Goal: Use online tool/utility: Utilize a website feature to perform a specific function

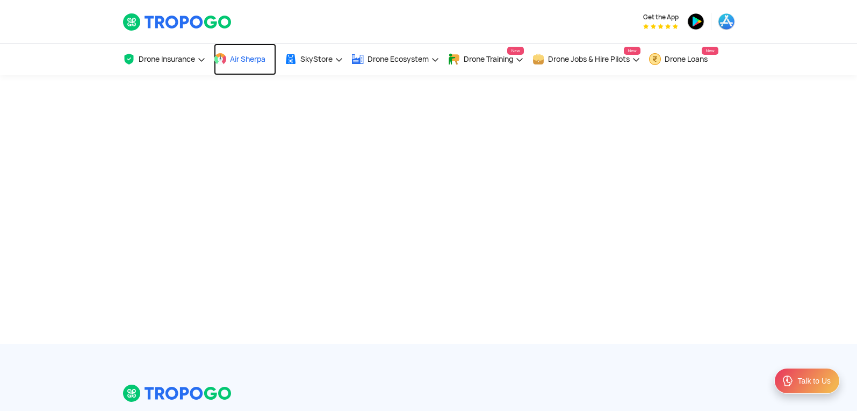
click at [268, 62] on link "Air Sherpa" at bounding box center [245, 60] width 62 height 32
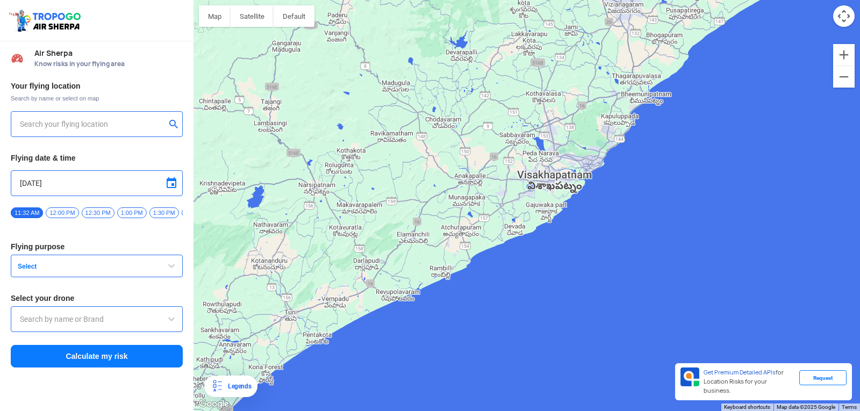
click at [118, 123] on input "text" at bounding box center [93, 124] width 146 height 13
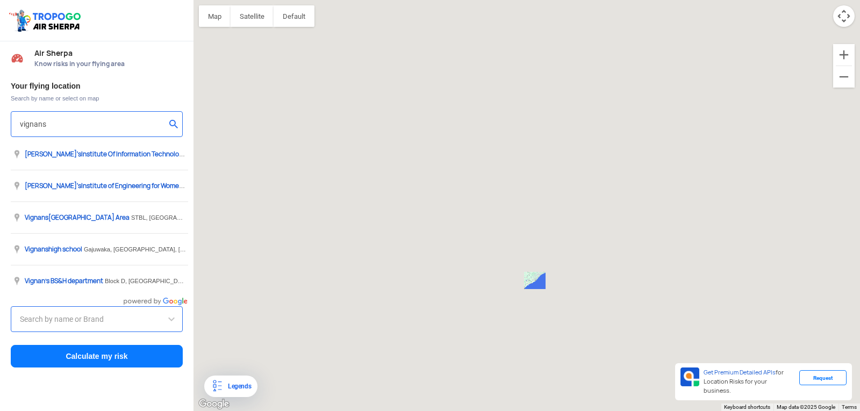
type input "[STREET_ADDRESS]"
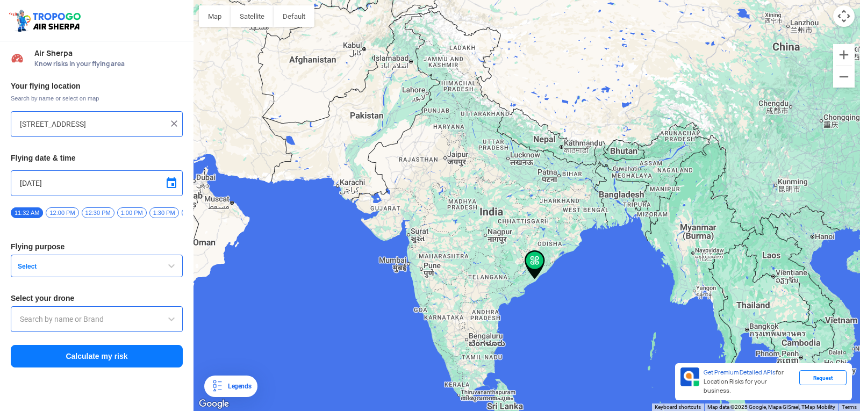
click at [174, 122] on img at bounding box center [174, 123] width 11 height 11
click at [116, 118] on input "text" at bounding box center [93, 124] width 146 height 13
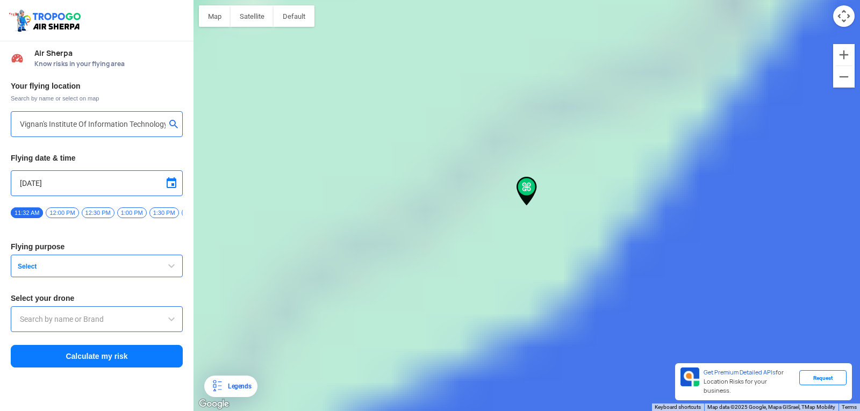
type input "[GEOGRAPHIC_DATA], [GEOGRAPHIC_DATA] 530049, [GEOGRAPHIC_DATA]"
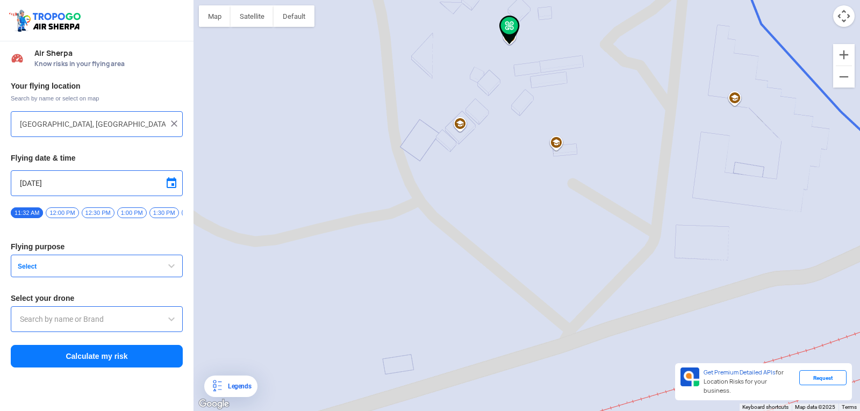
click at [125, 185] on input "[DATE]" at bounding box center [97, 183] width 154 height 13
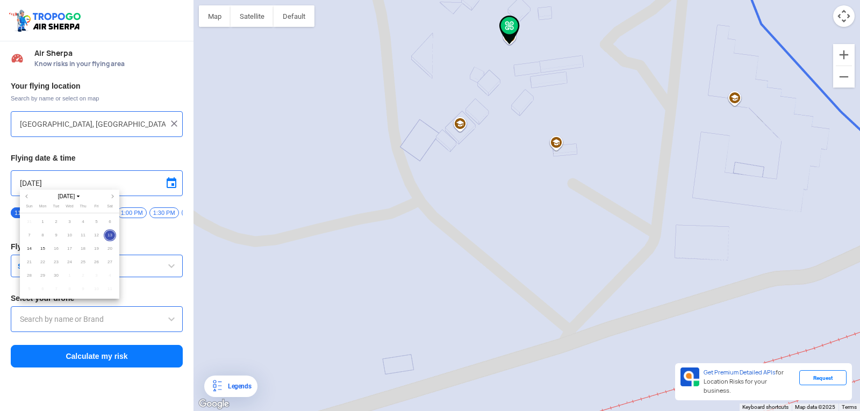
click at [142, 176] on div at bounding box center [430, 205] width 860 height 411
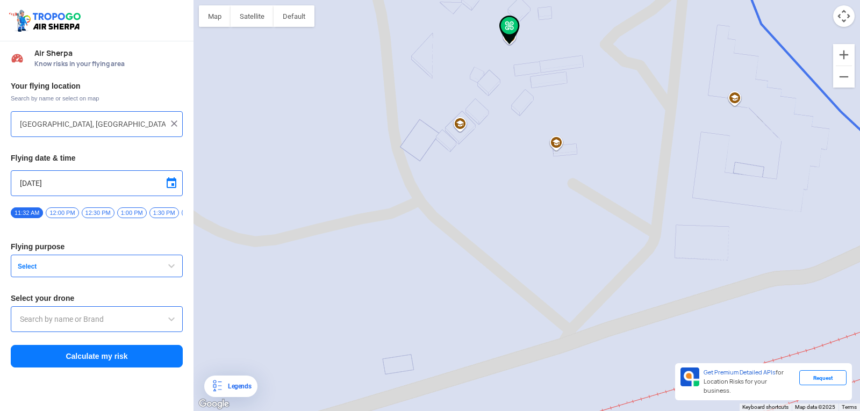
click at [170, 272] on span "button" at bounding box center [171, 265] width 13 height 13
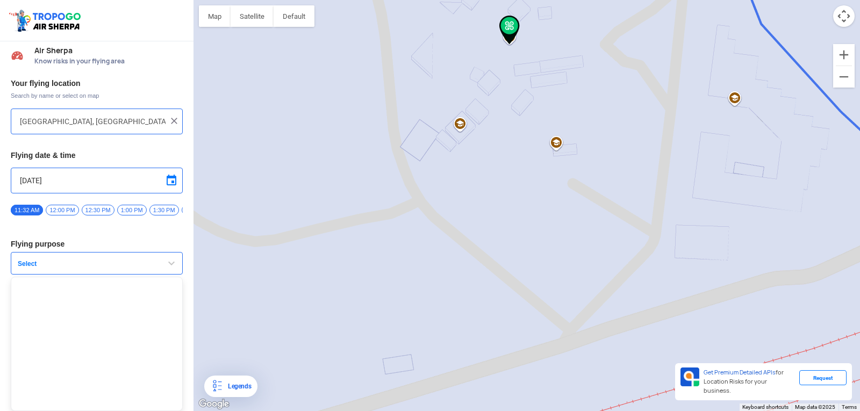
scroll to position [7, 0]
click at [165, 257] on span "button" at bounding box center [171, 263] width 13 height 13
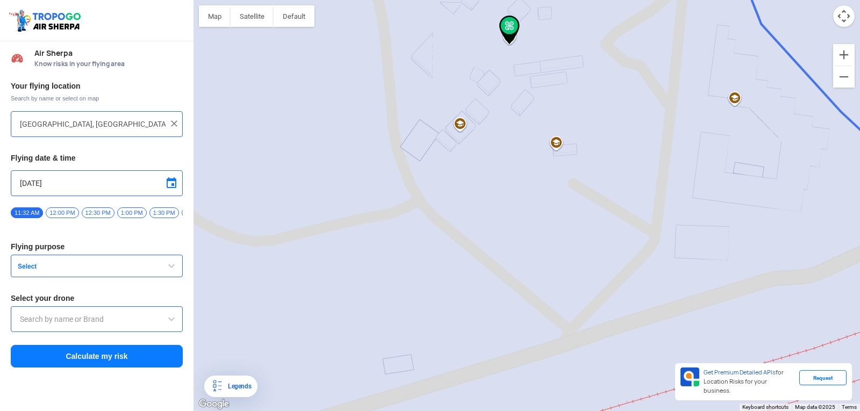
scroll to position [0, 0]
click at [168, 272] on span "button" at bounding box center [171, 265] width 13 height 13
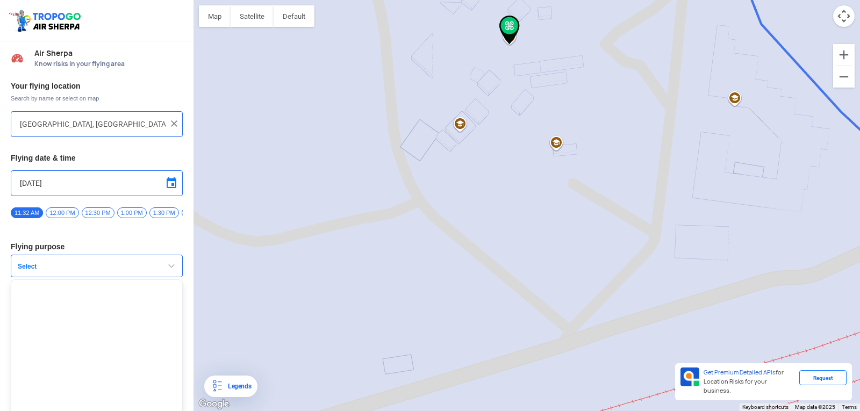
click at [128, 264] on button "Select" at bounding box center [97, 266] width 172 height 23
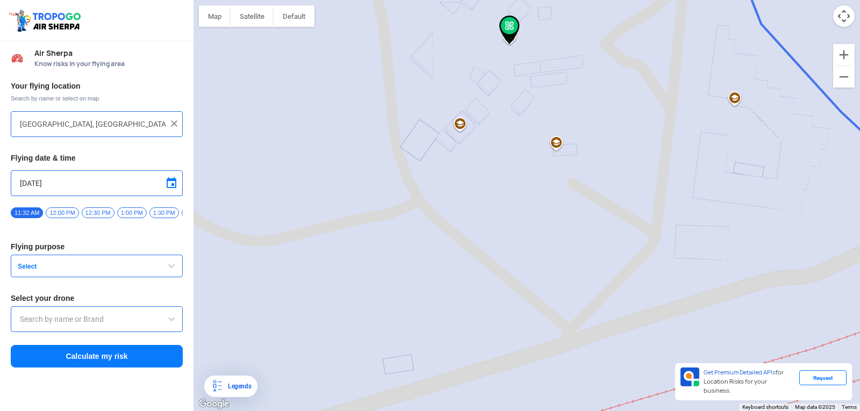
click at [68, 216] on span "12:00 PM" at bounding box center [62, 212] width 33 height 11
click at [96, 270] on span "Select" at bounding box center [80, 266] width 134 height 9
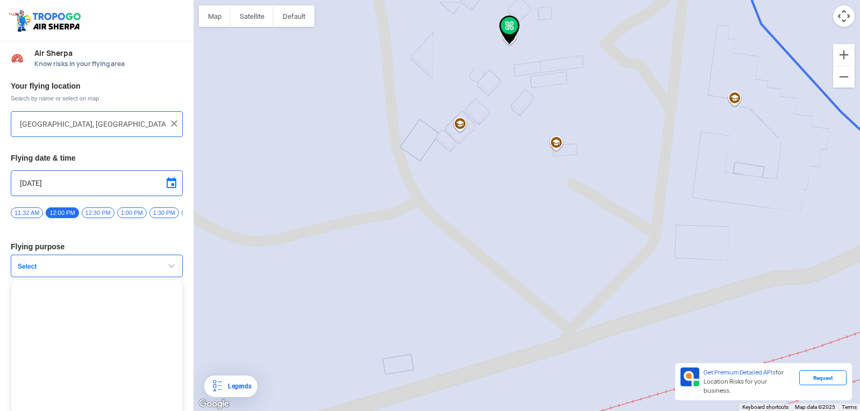
scroll to position [7, 0]
click at [145, 264] on span "Select" at bounding box center [80, 263] width 134 height 9
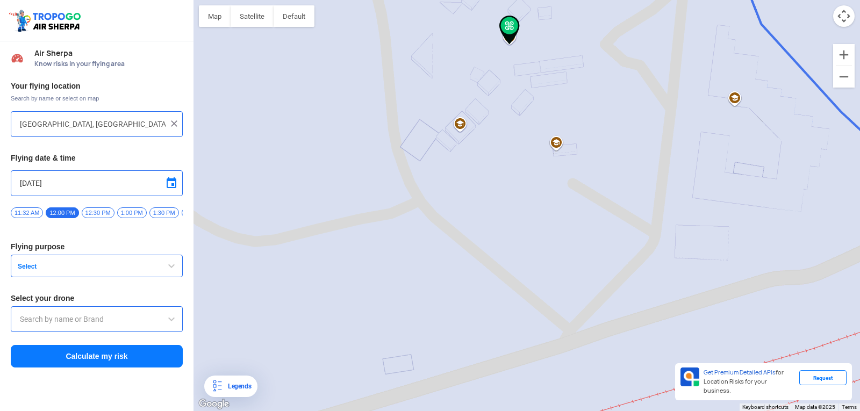
click at [144, 265] on button "Select" at bounding box center [97, 266] width 172 height 23
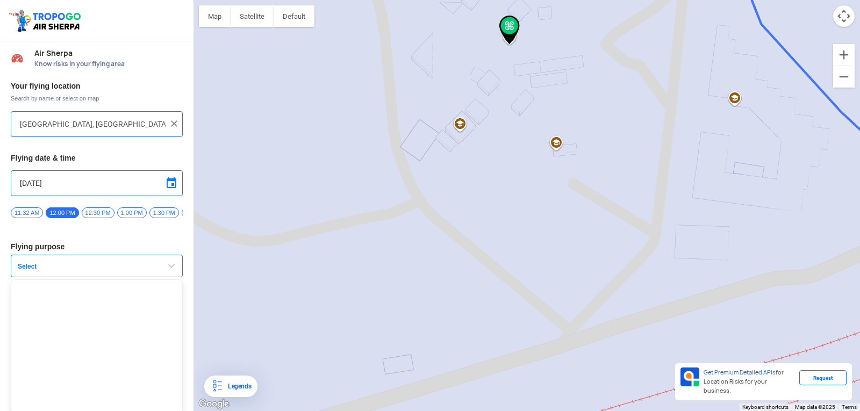
click at [144, 265] on button "Select" at bounding box center [97, 266] width 172 height 23
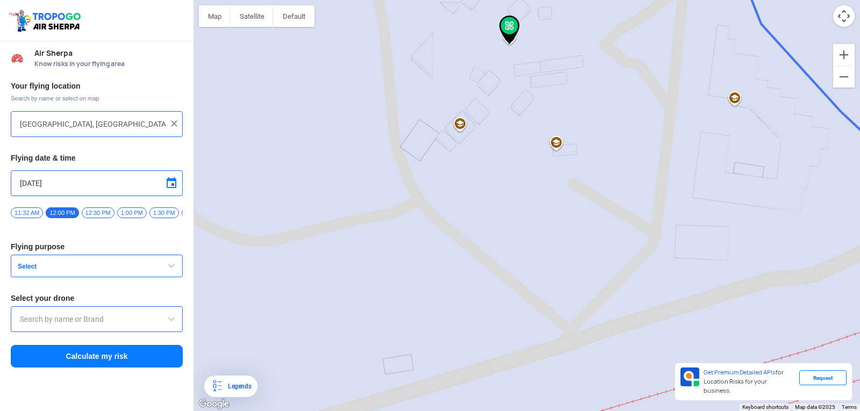
click at [173, 324] on span at bounding box center [171, 319] width 13 height 13
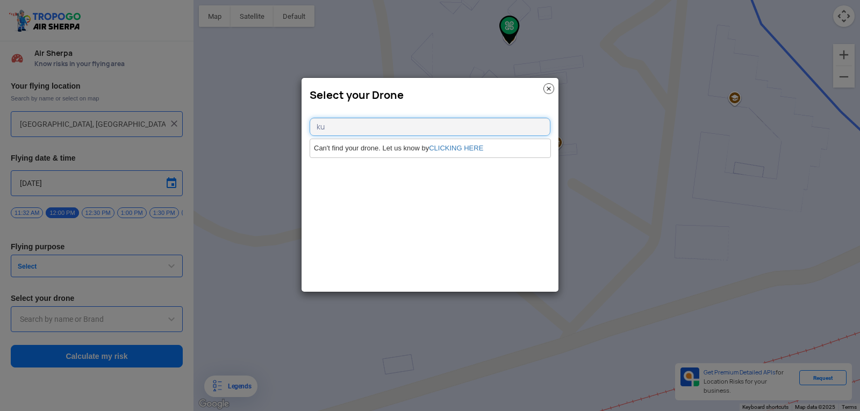
type input "k"
click at [157, 268] on modal-container "Select your Drone" at bounding box center [430, 205] width 860 height 411
click at [544, 89] on img at bounding box center [548, 88] width 11 height 11
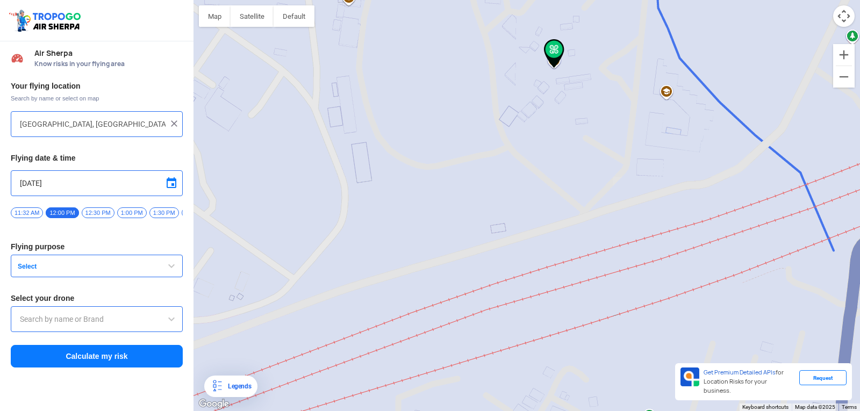
click at [559, 52] on img at bounding box center [554, 53] width 20 height 29
click at [557, 51] on img at bounding box center [554, 53] width 20 height 29
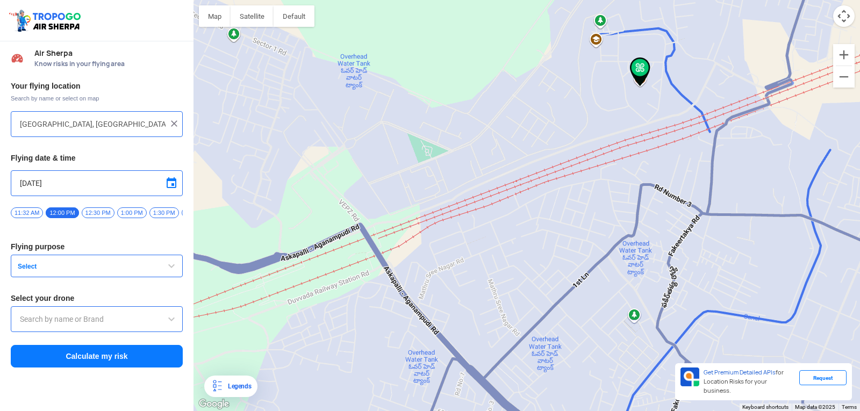
click at [602, 27] on div at bounding box center [526, 205] width 666 height 411
type input "Park, Block D, Visakhapatnam, Andhra Pradesh 530049, India"
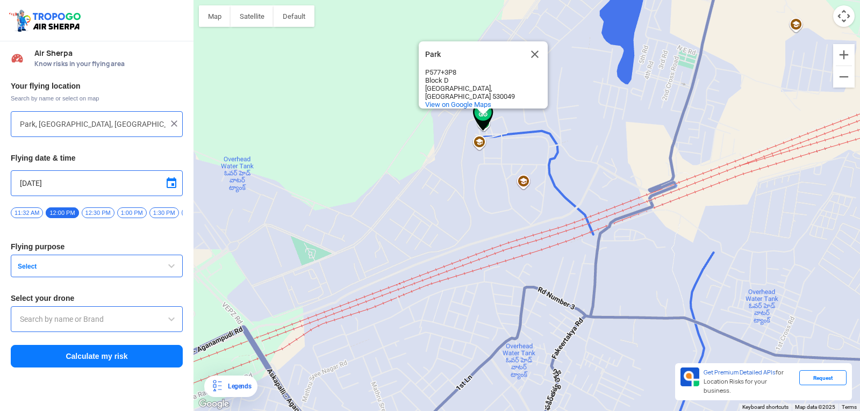
click at [96, 322] on input "text" at bounding box center [97, 319] width 154 height 13
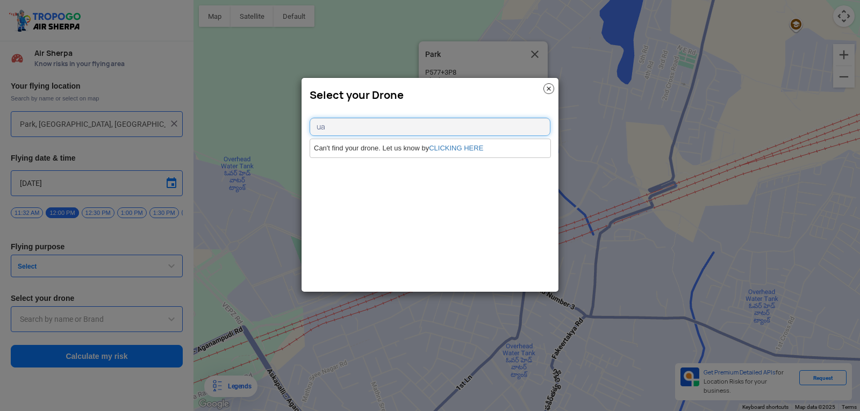
type input "u"
click at [545, 89] on img at bounding box center [548, 88] width 11 height 11
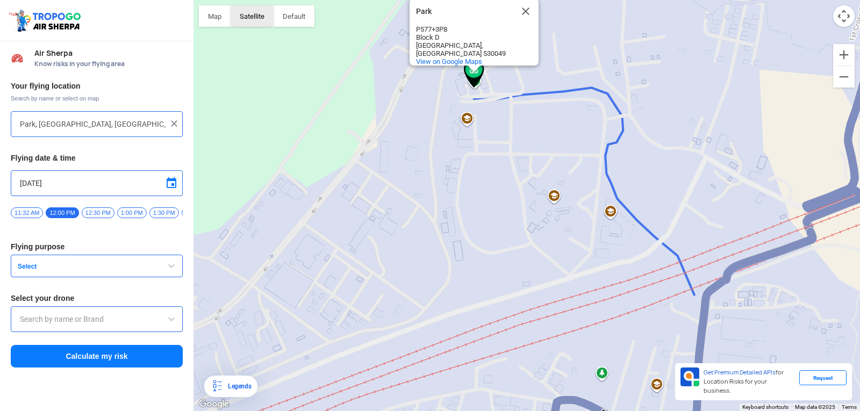
click at [251, 12] on button "Satellite" at bounding box center [251, 15] width 43 height 21
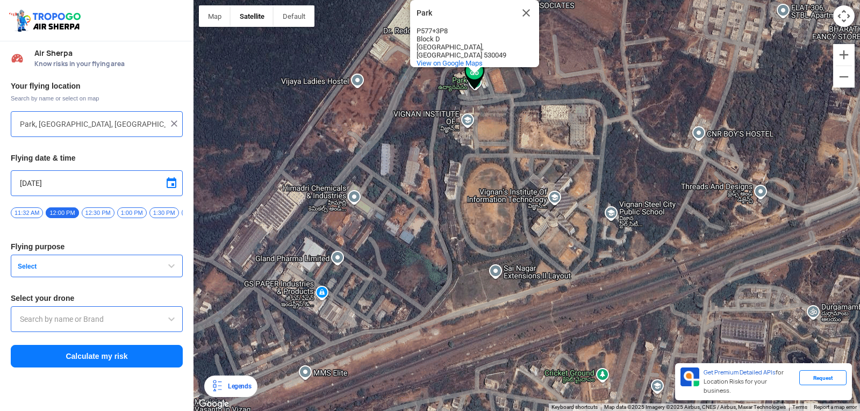
click at [538, 198] on div "Park Park P577+3P8 Block D Visakhapatnam, Andhra Pradesh 530049 View on Google …" at bounding box center [526, 205] width 666 height 411
type input "[GEOGRAPHIC_DATA], [GEOGRAPHIC_DATA] 530049, [GEOGRAPHIC_DATA]"
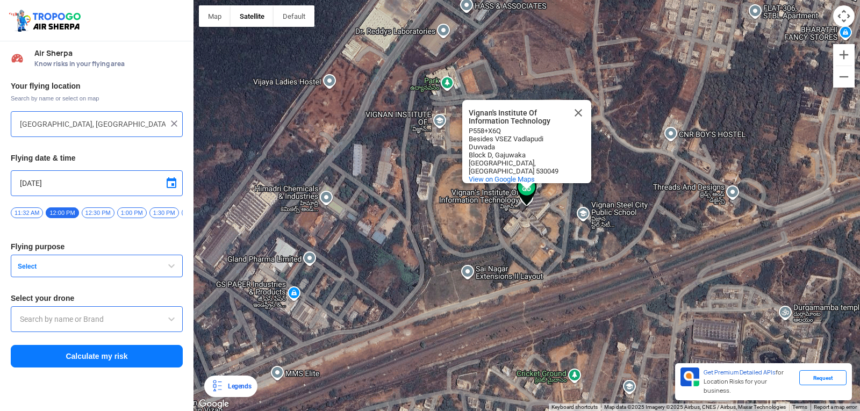
click at [532, 198] on img at bounding box center [526, 191] width 20 height 29
click at [141, 265] on button "Select" at bounding box center [97, 266] width 172 height 23
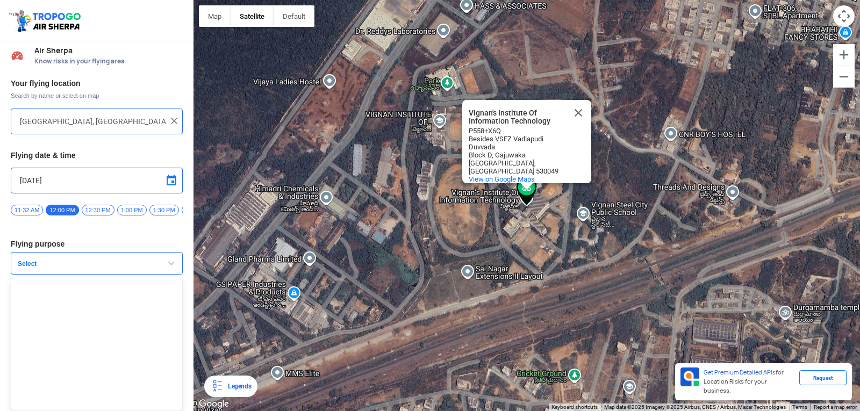
scroll to position [7, 0]
click at [165, 264] on span "button" at bounding box center [171, 263] width 13 height 13
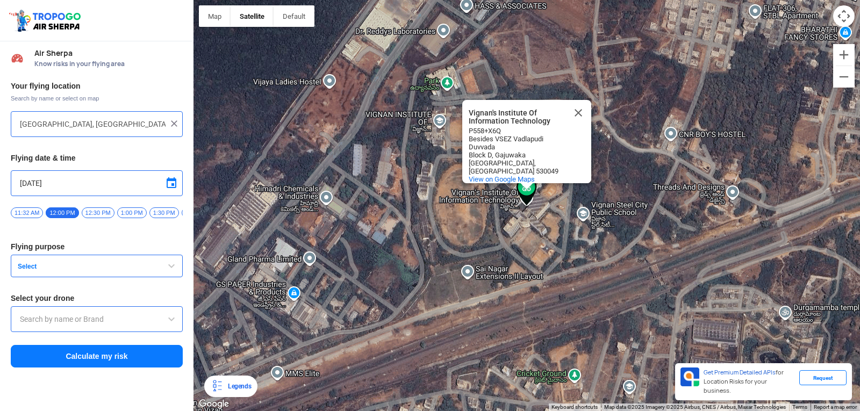
click at [122, 321] on input "text" at bounding box center [97, 319] width 154 height 13
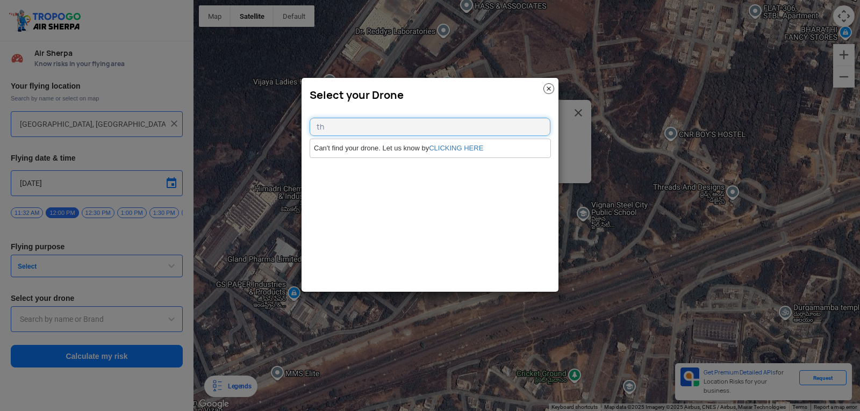
type input "t"
type input "h"
type input "throttle"
click at [463, 144] on link "CLICKING HERE" at bounding box center [456, 148] width 54 height 8
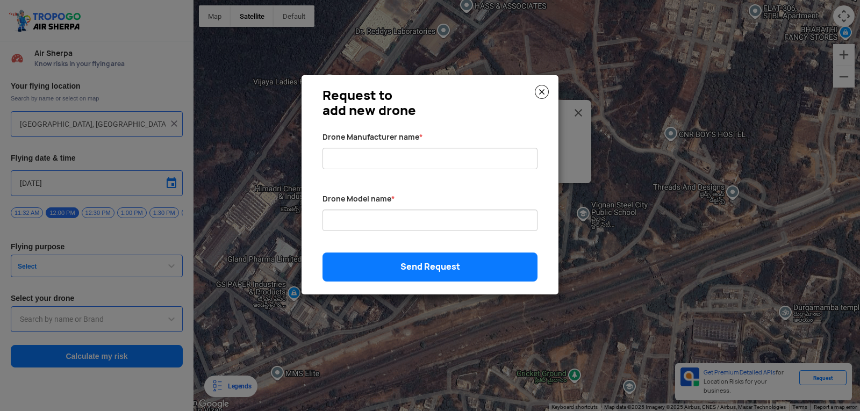
click at [542, 93] on img at bounding box center [542, 92] width 14 height 14
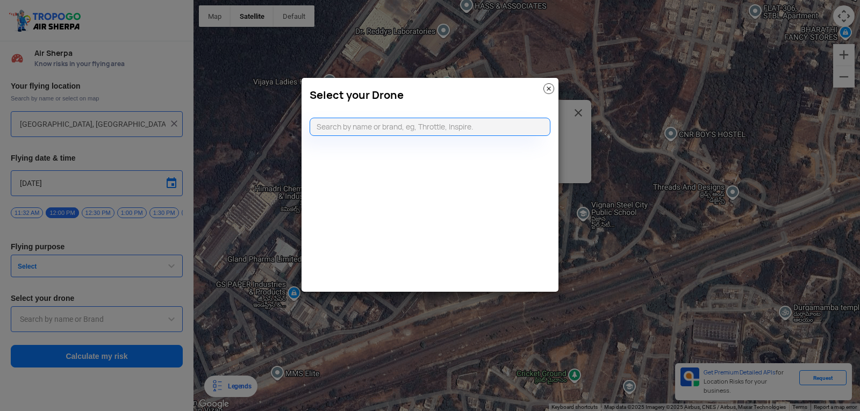
click at [18, 210] on modal-container "Select your Drone" at bounding box center [430, 205] width 860 height 411
click at [160, 278] on modal-container "Select your Drone" at bounding box center [430, 205] width 860 height 411
click at [227, 142] on modal-container "Select your Drone" at bounding box center [430, 205] width 860 height 411
click at [547, 85] on img at bounding box center [548, 88] width 11 height 11
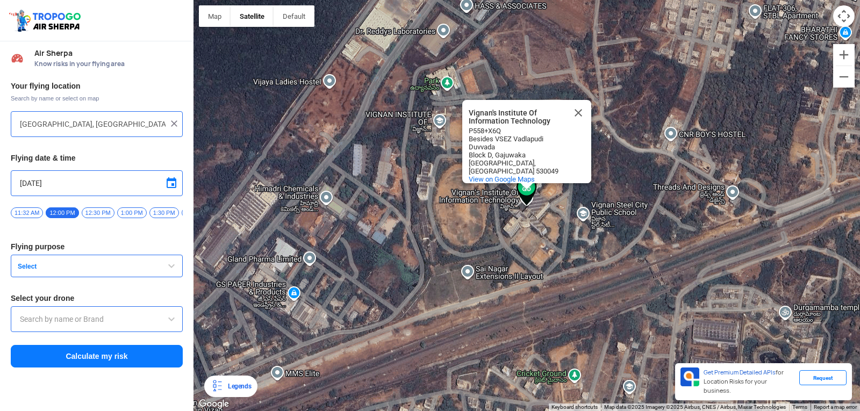
click at [168, 272] on span "button" at bounding box center [171, 265] width 13 height 13
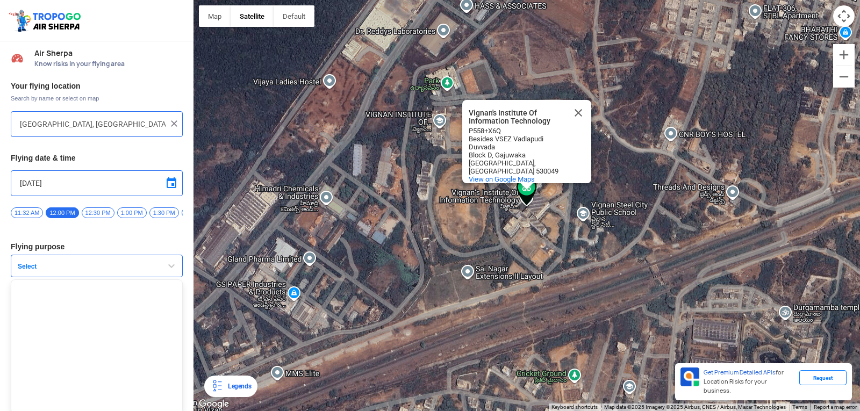
click at [168, 272] on span "button" at bounding box center [171, 265] width 13 height 13
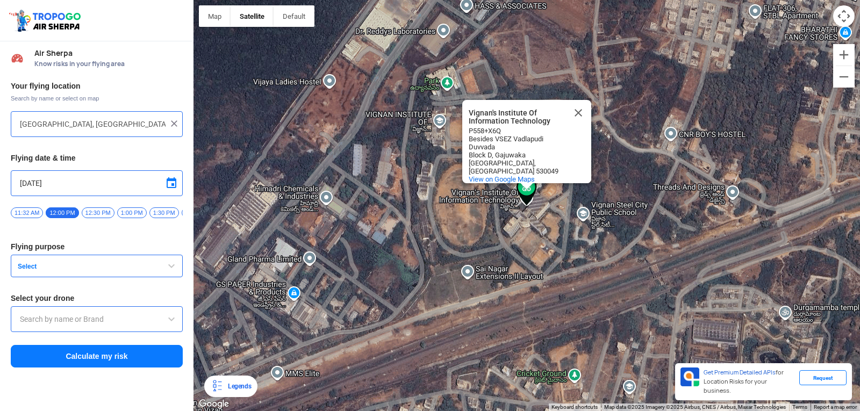
click at [117, 363] on button "Calculate my risk" at bounding box center [97, 356] width 172 height 23
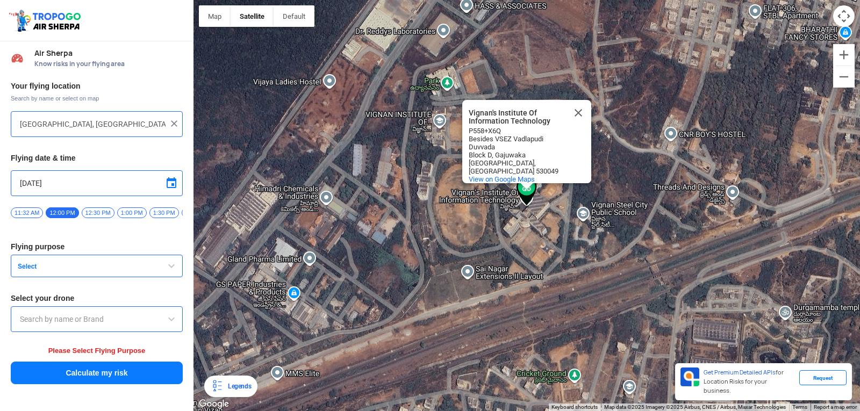
click at [133, 268] on span "Select" at bounding box center [80, 266] width 134 height 9
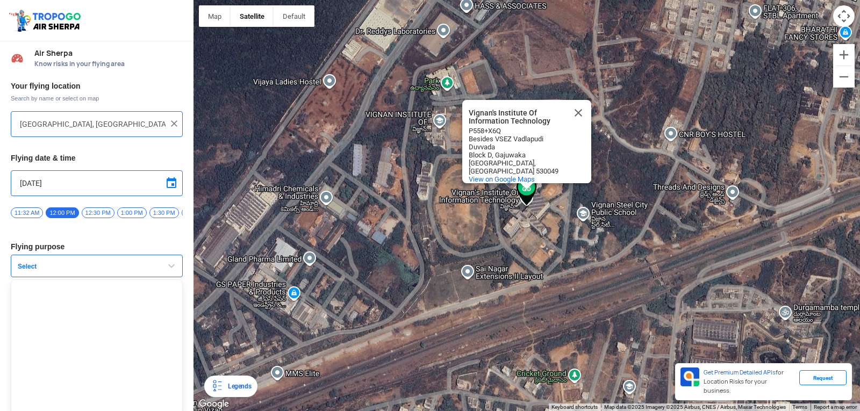
click at [145, 315] on ul at bounding box center [97, 346] width 172 height 134
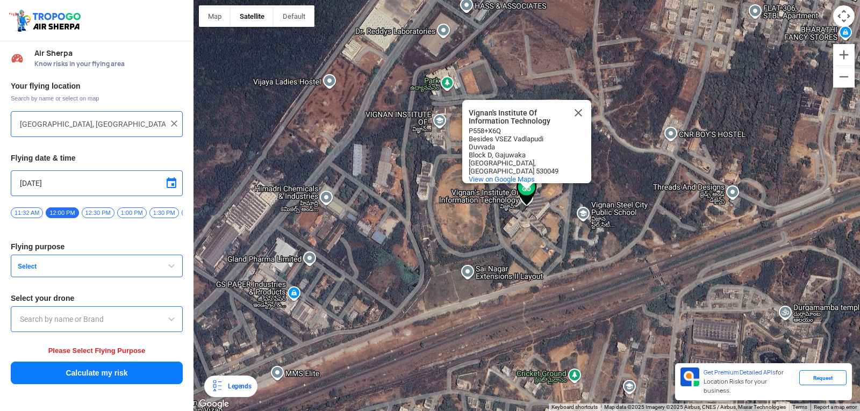
click at [175, 272] on span "button" at bounding box center [171, 265] width 13 height 13
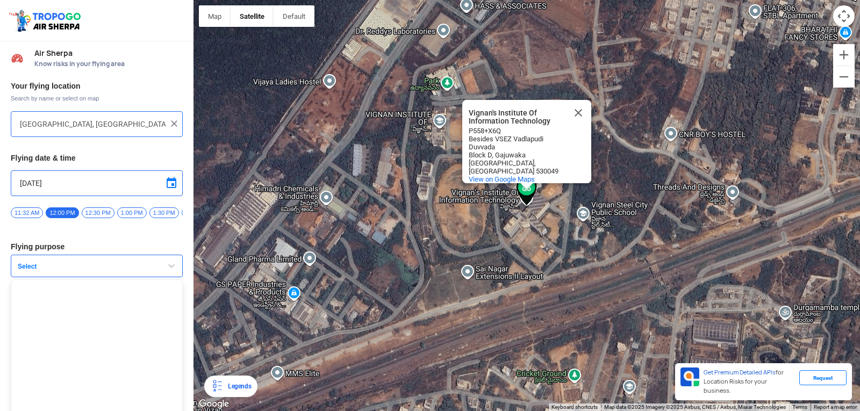
click at [105, 317] on ul at bounding box center [97, 346] width 172 height 134
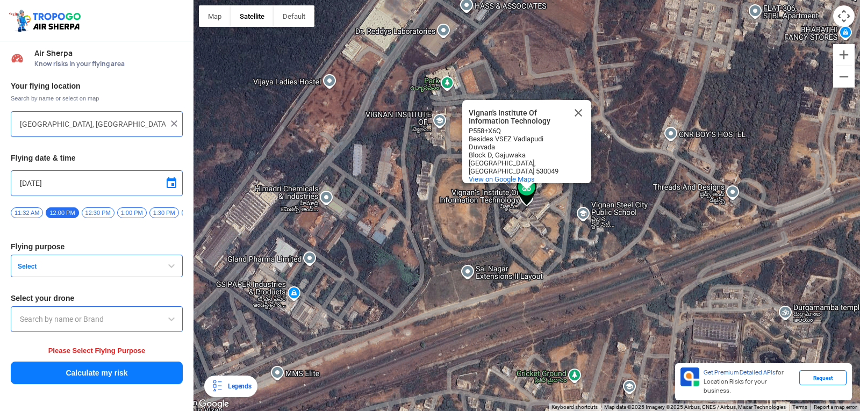
click at [151, 332] on div at bounding box center [97, 319] width 172 height 26
click at [151, 323] on input "text" at bounding box center [97, 319] width 154 height 13
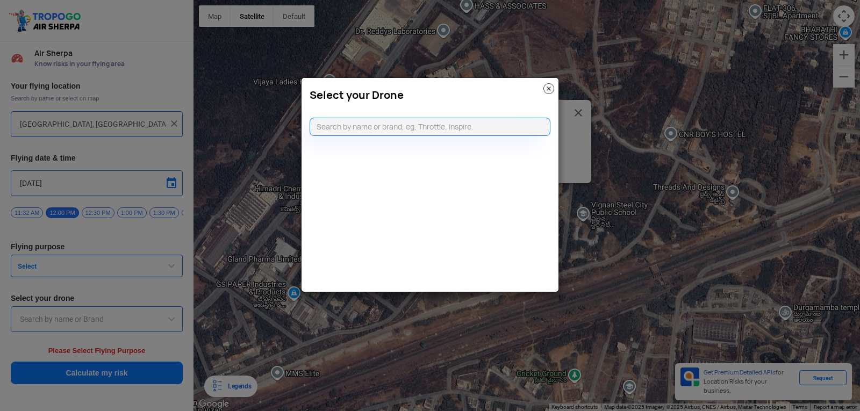
click at [551, 86] on img at bounding box center [548, 88] width 11 height 11
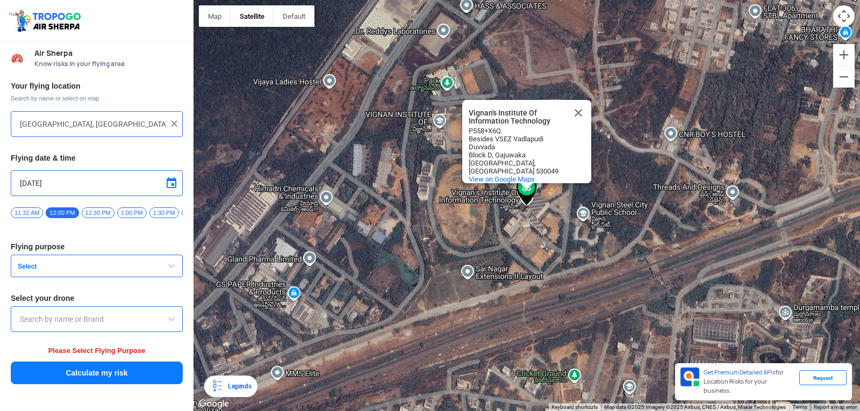
click at [176, 272] on span "button" at bounding box center [171, 265] width 13 height 13
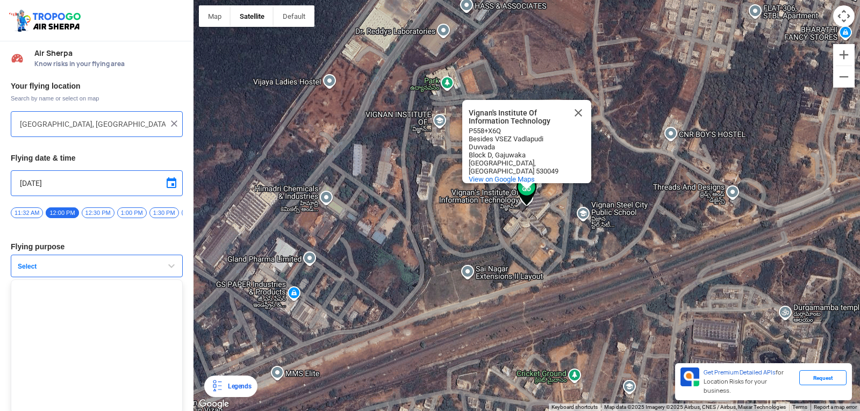
scroll to position [7, 0]
click at [460, 202] on div "Vignan's Institute Of Information Technology Vignan's Institute Of Information …" at bounding box center [526, 205] width 666 height 411
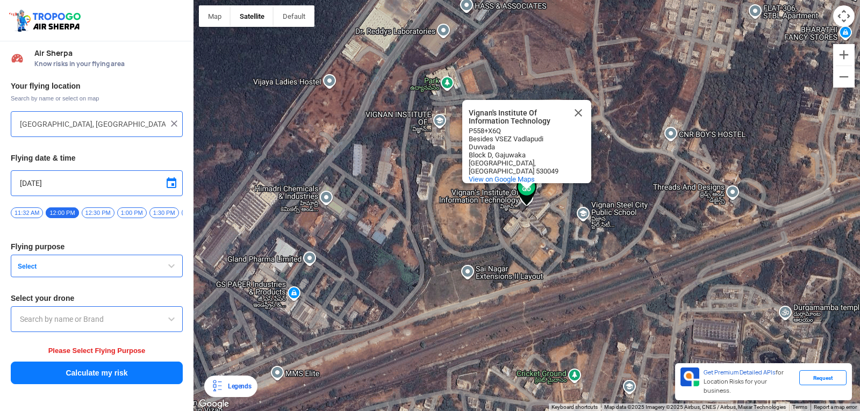
click at [172, 268] on span "button" at bounding box center [171, 265] width 13 height 13
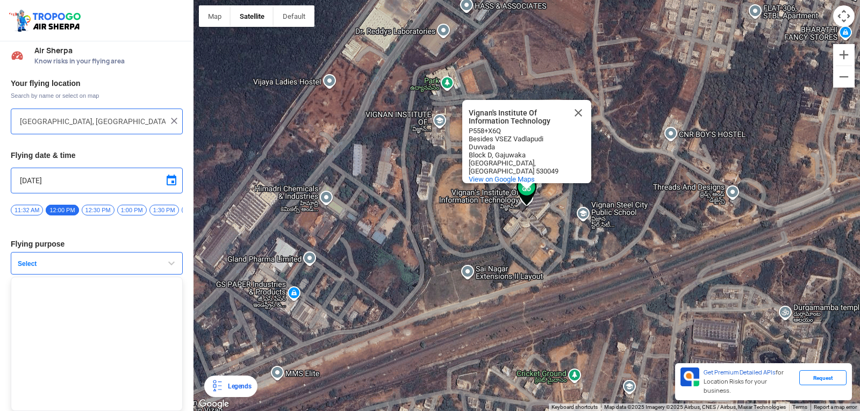
scroll to position [7, 0]
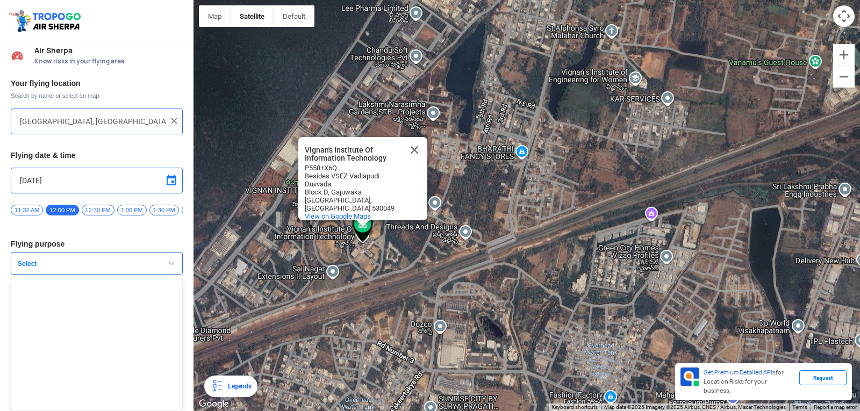
click at [129, 262] on span "Select" at bounding box center [80, 263] width 134 height 9
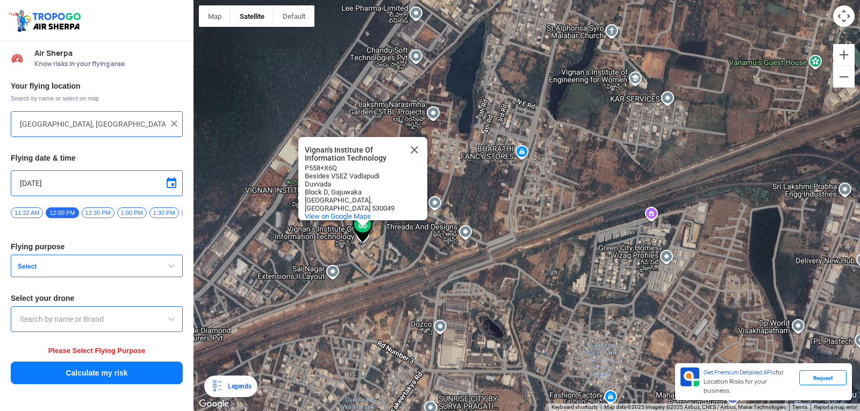
click at [170, 322] on span at bounding box center [171, 319] width 13 height 13
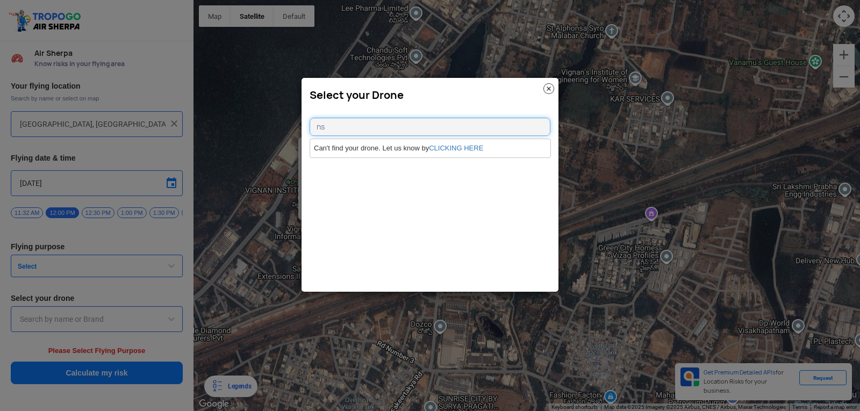
type input "n"
type input "i"
click at [380, 126] on input "inspire" at bounding box center [429, 127] width 241 height 18
type input "i"
click at [381, 134] on input "skydio" at bounding box center [429, 127] width 241 height 18
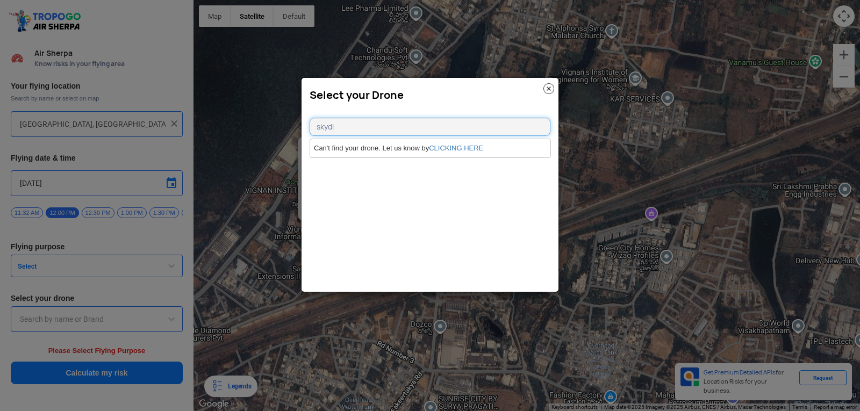
type input "skydio"
click at [546, 84] on img at bounding box center [548, 88] width 11 height 11
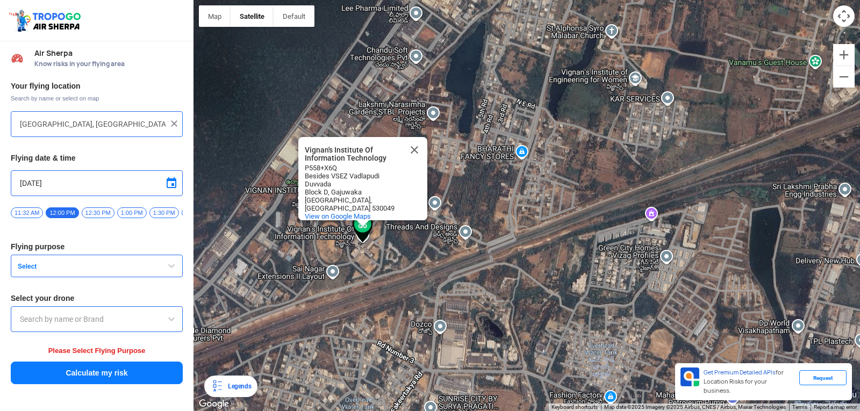
click at [150, 326] on input "text" at bounding box center [97, 319] width 154 height 13
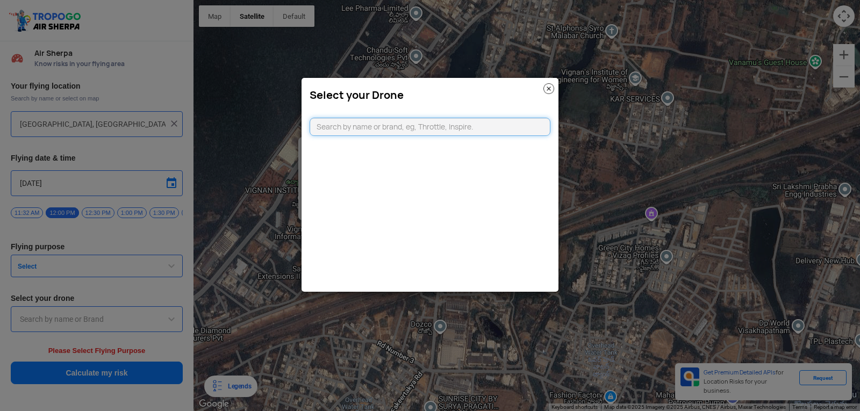
click at [416, 124] on input "text" at bounding box center [429, 127] width 241 height 18
type input "D"
click at [540, 88] on div "Select your Drone" at bounding box center [429, 92] width 257 height 29
click at [545, 86] on img at bounding box center [548, 88] width 11 height 11
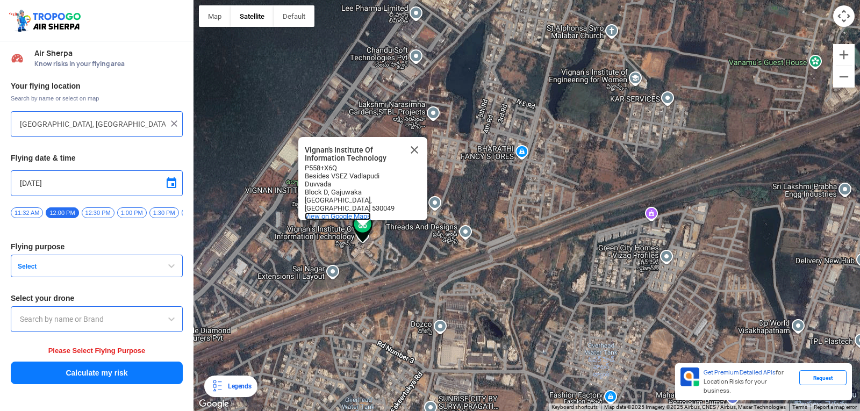
click at [324, 212] on span "View on Google Maps" at bounding box center [338, 216] width 66 height 8
click at [172, 323] on span at bounding box center [171, 319] width 13 height 13
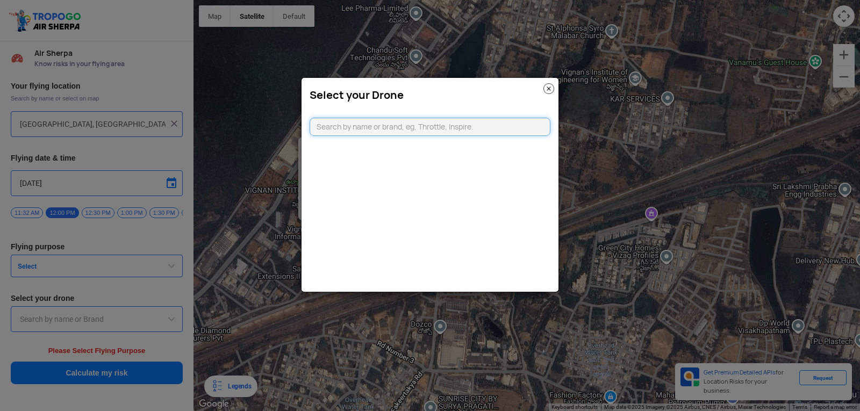
drag, startPoint x: 463, startPoint y: 125, endPoint x: 469, endPoint y: 125, distance: 6.5
click at [469, 125] on input "text" at bounding box center [429, 127] width 241 height 18
click at [549, 87] on img at bounding box center [548, 88] width 11 height 11
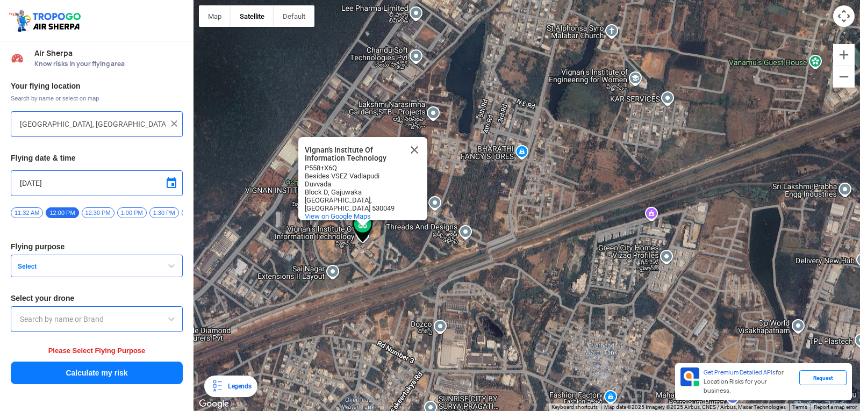
click at [174, 268] on span "button" at bounding box center [171, 265] width 13 height 13
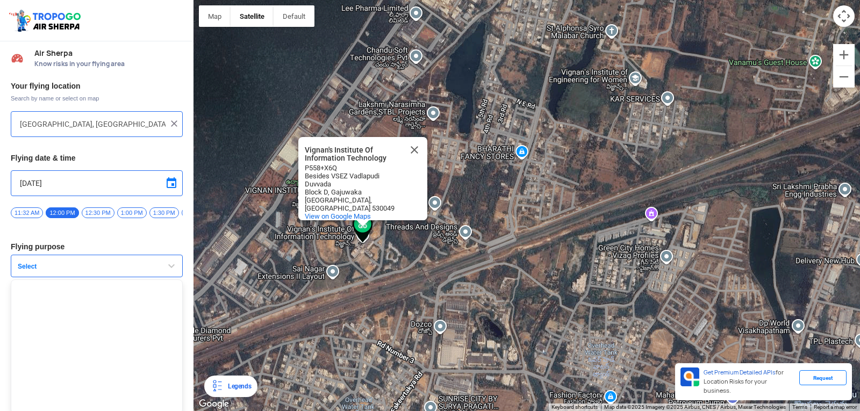
drag, startPoint x: 150, startPoint y: 266, endPoint x: 117, endPoint y: 306, distance: 51.1
click at [151, 268] on button "Select" at bounding box center [97, 266] width 172 height 23
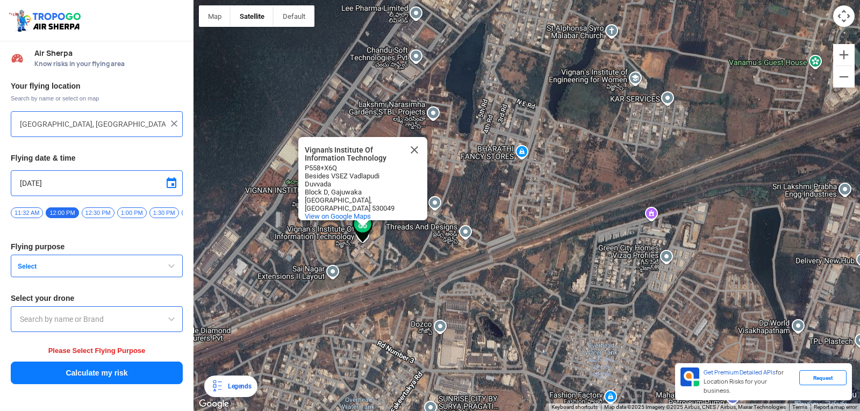
click at [33, 271] on span "Select" at bounding box center [80, 266] width 134 height 9
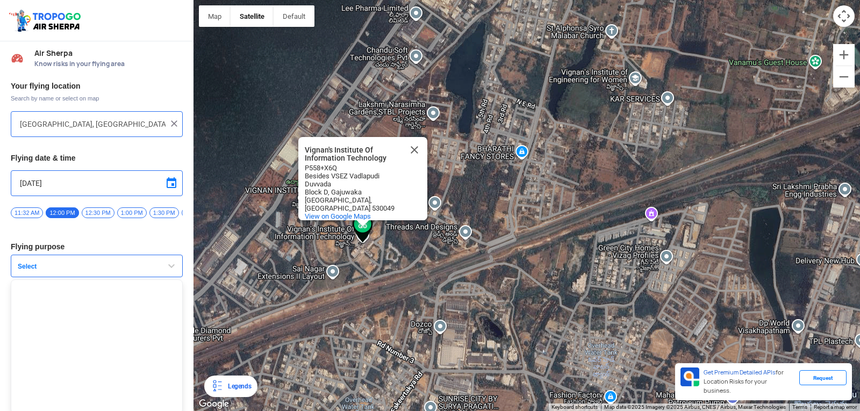
drag, startPoint x: 35, startPoint y: 319, endPoint x: 45, endPoint y: 318, distance: 9.2
click at [45, 318] on ul at bounding box center [97, 346] width 172 height 134
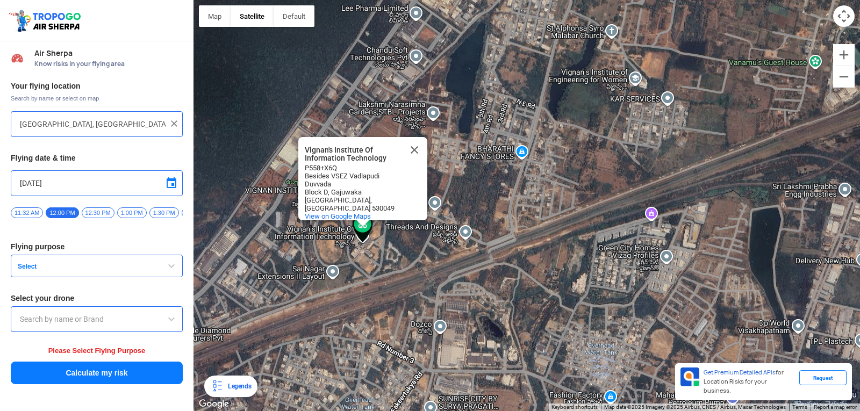
click at [30, 268] on span "Select" at bounding box center [80, 266] width 134 height 9
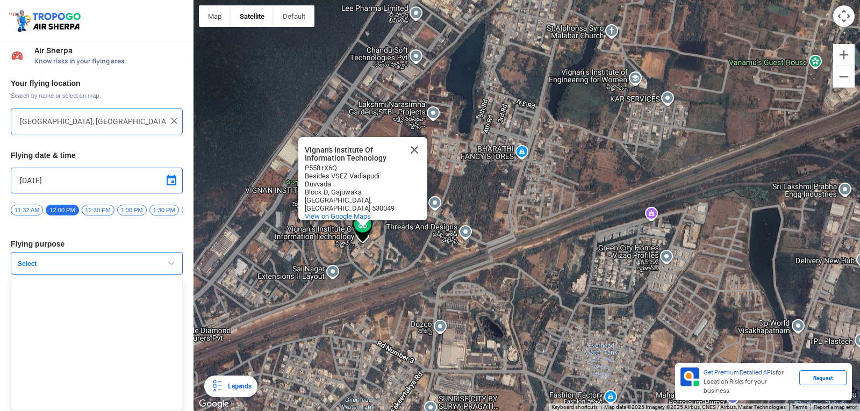
scroll to position [7, 0]
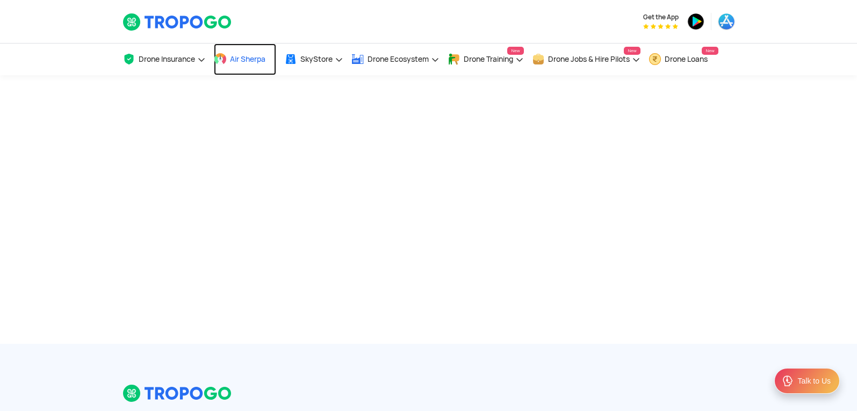
click at [246, 54] on link "Air Sherpa" at bounding box center [245, 60] width 62 height 32
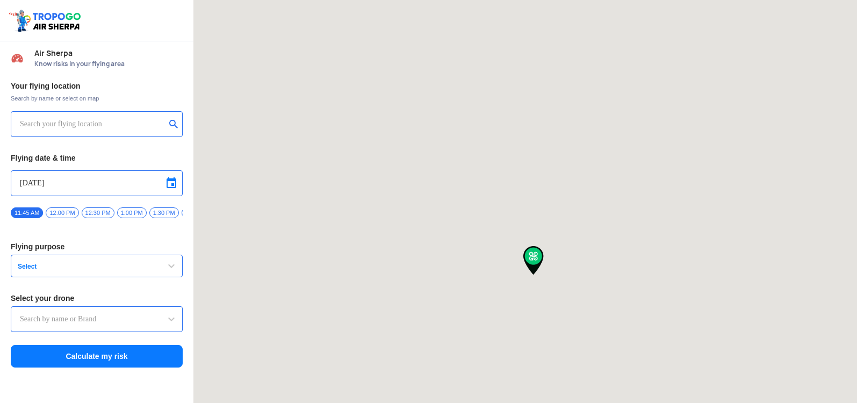
type input "HIG-56, Duvvada, Phase I, Phase 1, Visakhapatnam, Andhra Pradesh 530049, India"
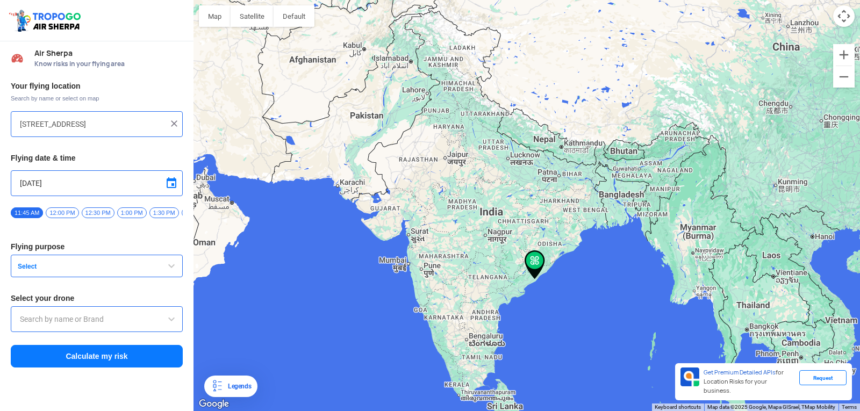
click at [175, 118] on div "[STREET_ADDRESS]" at bounding box center [97, 124] width 172 height 26
click at [172, 125] on img at bounding box center [174, 123] width 11 height 11
click at [124, 122] on input "text" at bounding box center [93, 124] width 146 height 13
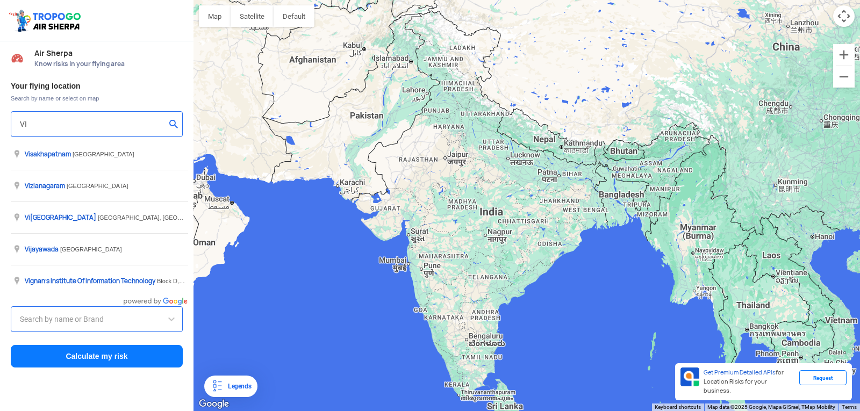
type input "VI"
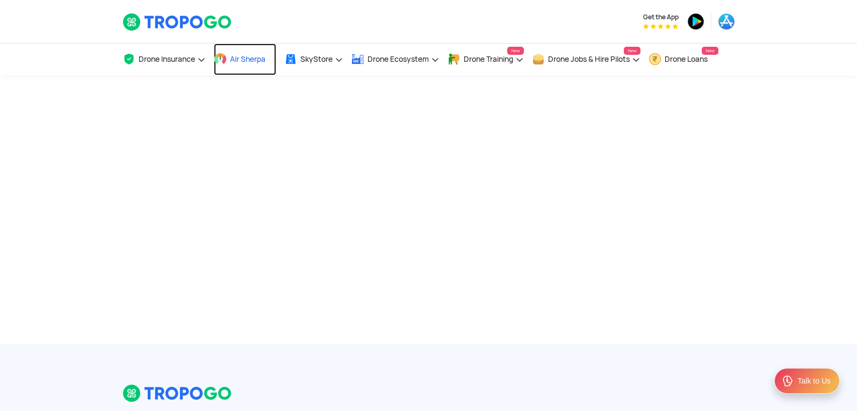
click at [244, 63] on span "Air Sherpa" at bounding box center [247, 59] width 35 height 9
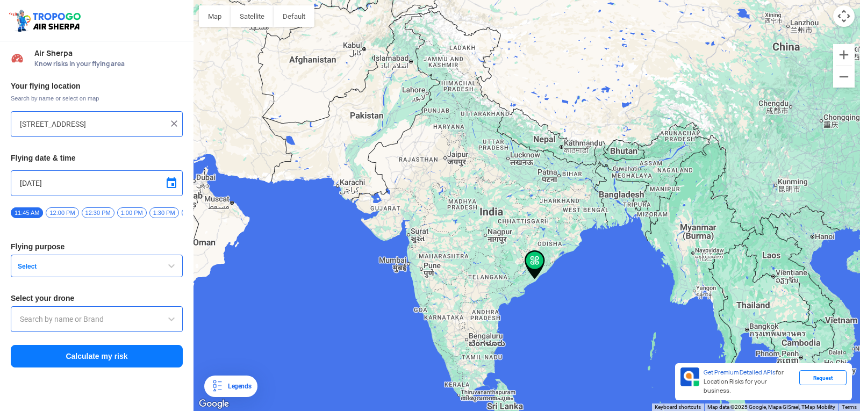
click at [126, 126] on input "[STREET_ADDRESS]" at bounding box center [93, 124] width 146 height 13
click at [175, 124] on img at bounding box center [174, 123] width 11 height 11
click at [134, 121] on input "text" at bounding box center [93, 124] width 146 height 13
click at [175, 121] on button "submit" at bounding box center [175, 125] width 13 height 11
click at [173, 122] on button "submit" at bounding box center [175, 125] width 13 height 11
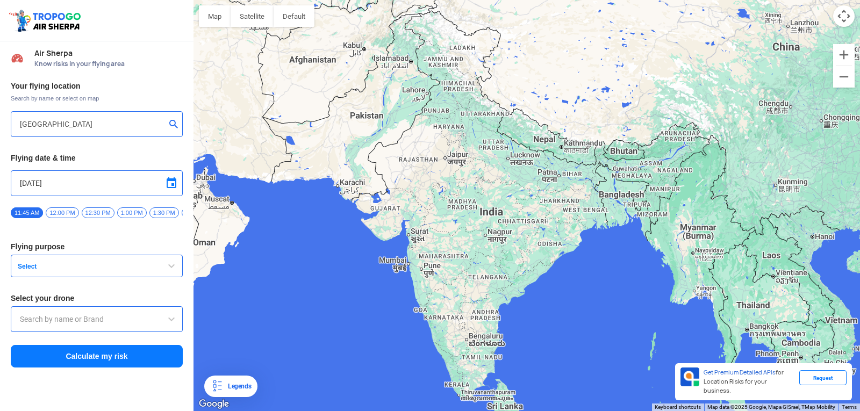
click at [155, 124] on input "[GEOGRAPHIC_DATA]" at bounding box center [93, 124] width 146 height 13
click at [123, 121] on input "[GEOGRAPHIC_DATA]" at bounding box center [93, 124] width 146 height 13
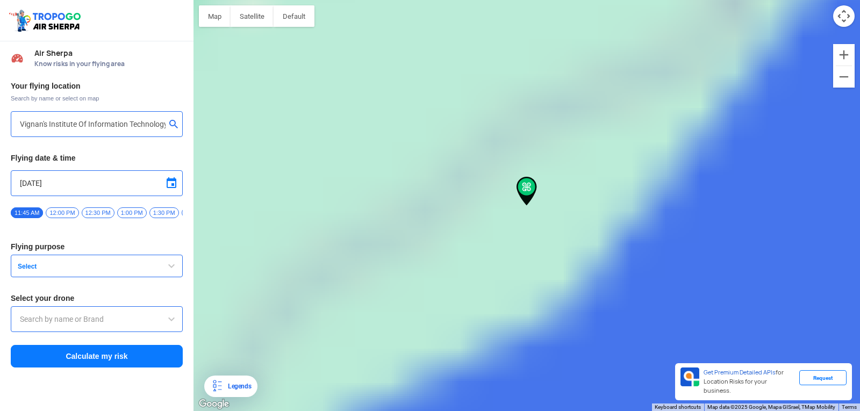
type input "[GEOGRAPHIC_DATA], [GEOGRAPHIC_DATA] 530049, [GEOGRAPHIC_DATA]"
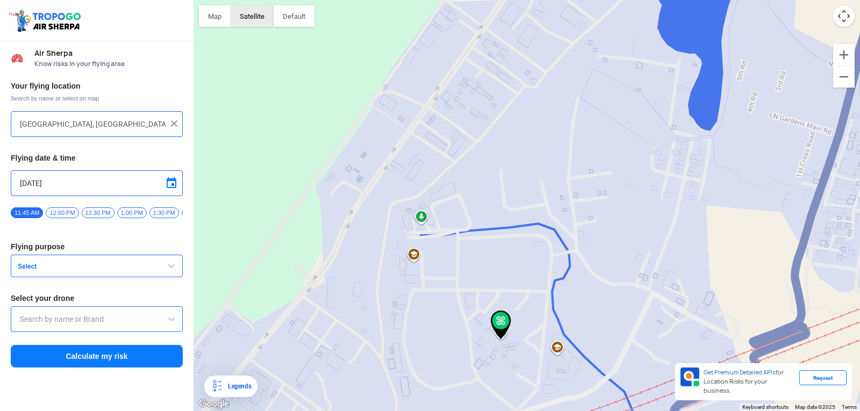
click at [267, 21] on button "Satellite" at bounding box center [251, 15] width 43 height 21
